Goal: Task Accomplishment & Management: Manage account settings

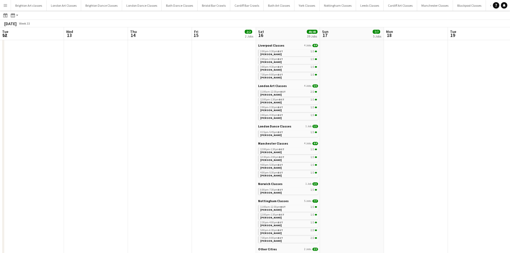
scroll to position [0, 184]
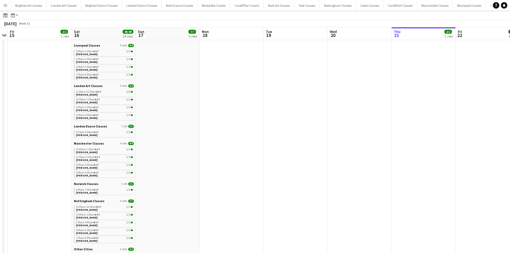
click at [6, 12] on div "Date picker" at bounding box center [5, 15] width 6 height 6
click at [41, 73] on span "23" at bounding box center [42, 76] width 6 height 6
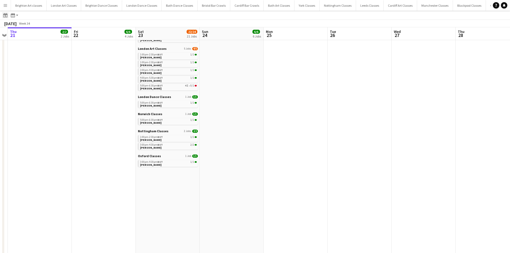
click at [3, 14] on div "Date picker" at bounding box center [5, 15] width 6 height 6
click at [39, 86] on button "30" at bounding box center [41, 83] width 7 height 7
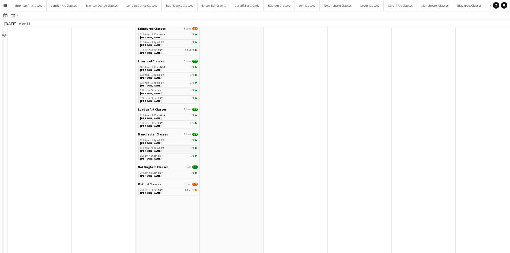
scroll to position [207, 0]
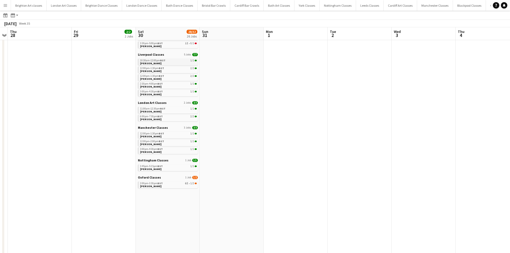
click at [151, 63] on span "[PERSON_NAME]" at bounding box center [150, 63] width 21 height 3
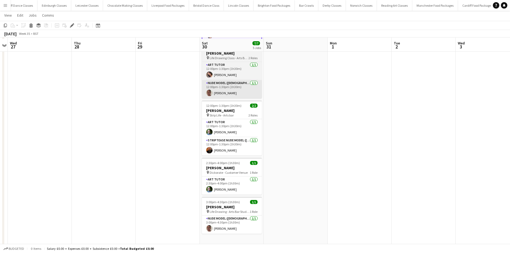
scroll to position [61, 0]
